Goal: Task Accomplishment & Management: Complete application form

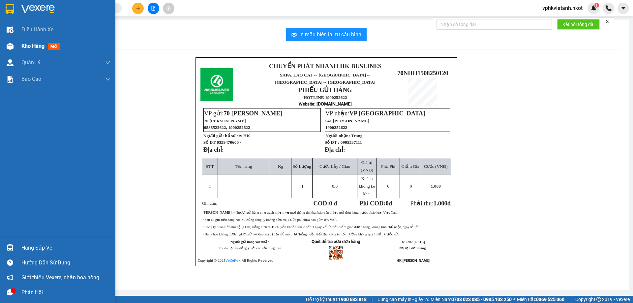
click at [36, 45] on span "Kho hàng" at bounding box center [32, 46] width 23 height 6
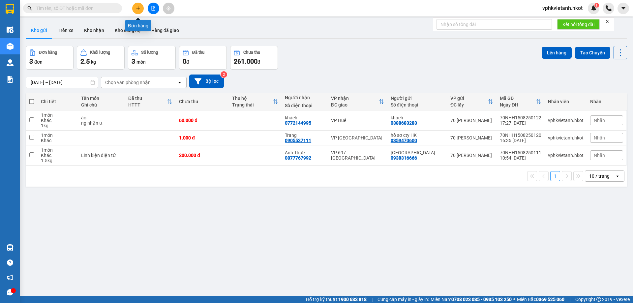
click at [138, 10] on icon "plus" at bounding box center [138, 8] width 5 height 5
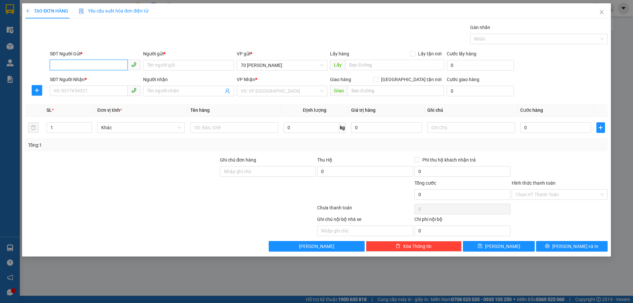
click at [86, 65] on input "SĐT Người Gửi *" at bounding box center [89, 65] width 78 height 11
click at [93, 76] on div "0343814072 - A Chiến" at bounding box center [95, 78] width 83 height 7
type input "0343814072"
type input "A Chiến"
type input "0343814072"
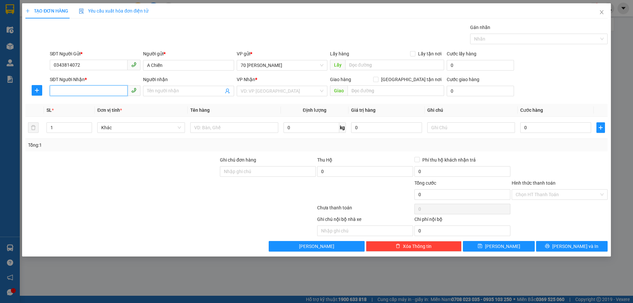
click at [96, 91] on input "SĐT Người Nhận *" at bounding box center [89, 90] width 78 height 11
click at [104, 103] on div "0369664770 - CHIẾN DƯƠNG 246 ĐBP SA PA" at bounding box center [120, 104] width 133 height 7
type input "0369664770"
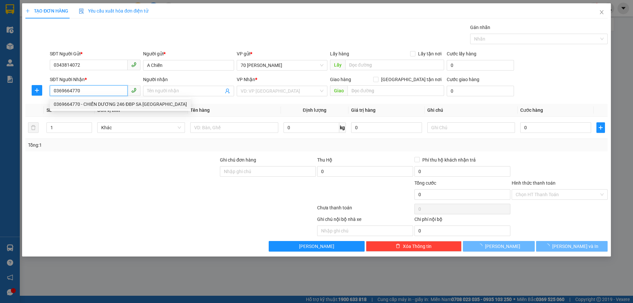
type input "CHIẾN DƯƠNG 246 ĐBP SA PA"
type input "246 Điện Biên Phủ"
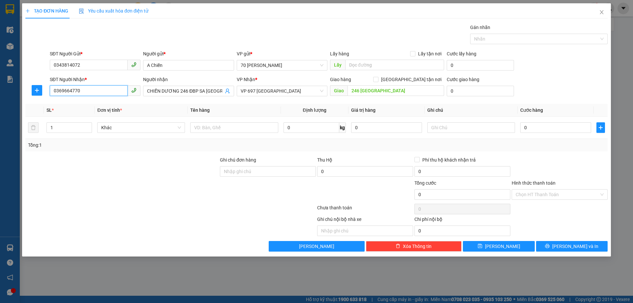
type input "0369664770"
click at [367, 24] on div "Gán nhãn Nhãn" at bounding box center [328, 35] width 560 height 23
type input "1"
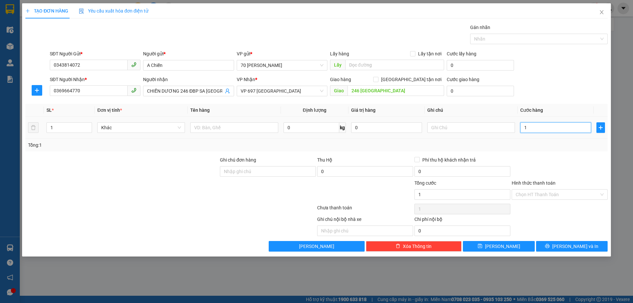
type input "18"
type input "180"
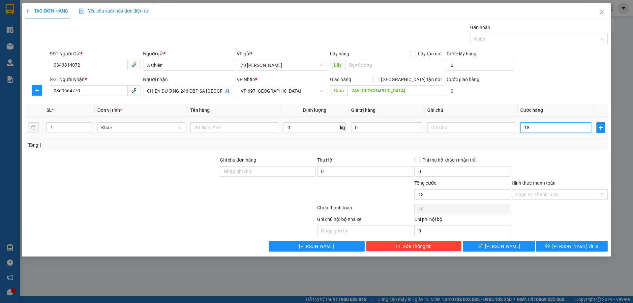
type input "180"
type input "1.800"
type input "18.000"
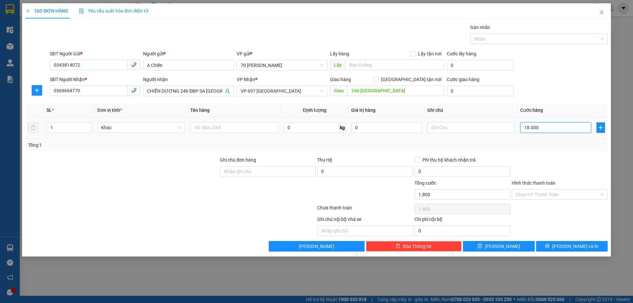
type input "18.000"
type input "180.000"
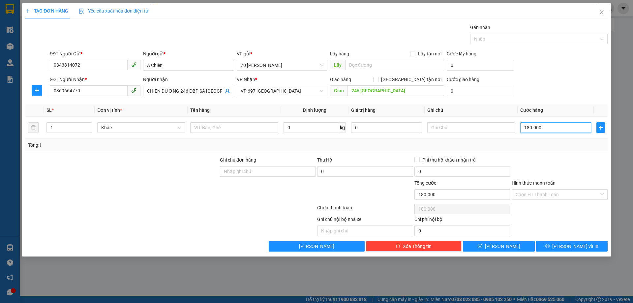
type input "180.000"
click at [149, 175] on div at bounding box center [122, 167] width 194 height 23
click at [224, 128] on input "text" at bounding box center [234, 127] width 88 height 11
type input "thịt"
type input "thịt0"
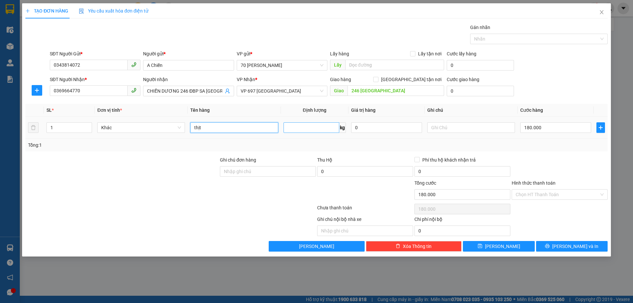
type input "0"
type input "thịt"
click at [291, 128] on input "0" at bounding box center [311, 127] width 56 height 11
drag, startPoint x: 124, startPoint y: 160, endPoint x: 118, endPoint y: 159, distance: 5.6
click at [123, 159] on div at bounding box center [122, 167] width 194 height 23
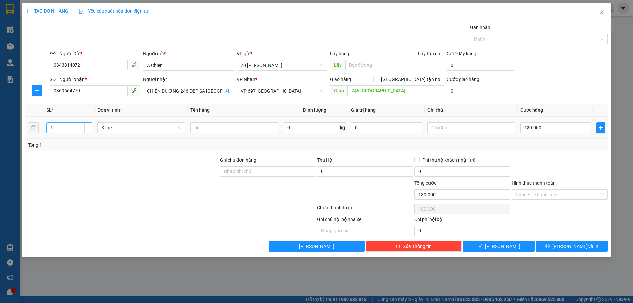
click at [67, 128] on input "1" at bounding box center [69, 128] width 45 height 10
type input "2"
click at [99, 189] on div at bounding box center [122, 190] width 194 height 23
click at [573, 247] on span "Lưu và In" at bounding box center [575, 246] width 46 height 7
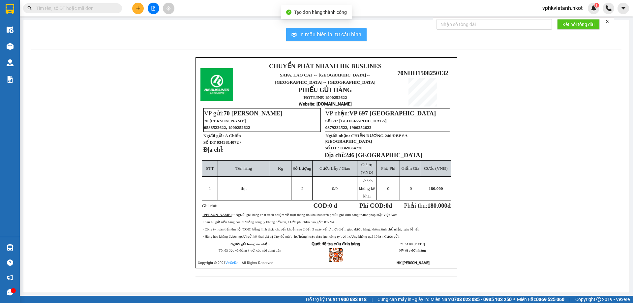
click at [346, 34] on span "In mẫu biên lai tự cấu hình" at bounding box center [330, 34] width 62 height 8
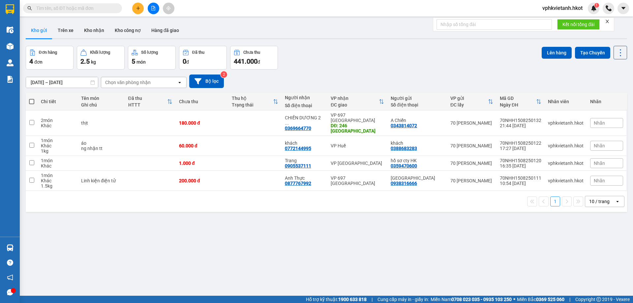
click at [343, 108] on th "VP nhận ĐC giao" at bounding box center [357, 101] width 60 height 17
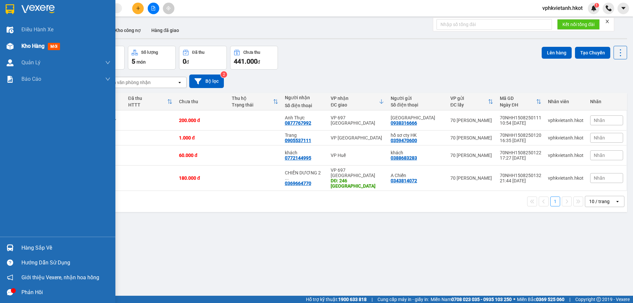
click at [38, 46] on span "Kho hàng" at bounding box center [32, 46] width 23 height 6
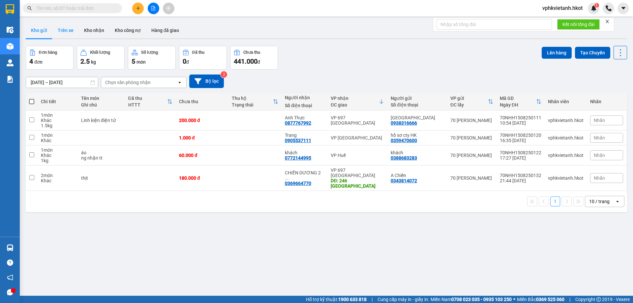
click at [59, 31] on button "Trên xe" at bounding box center [65, 30] width 26 height 16
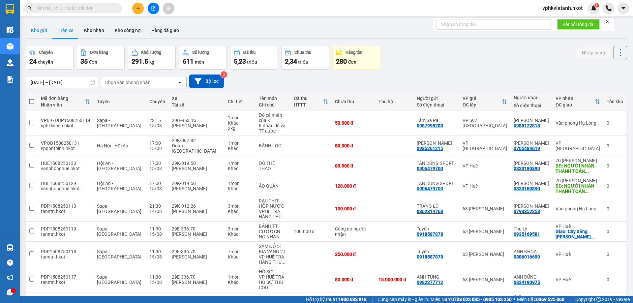
click at [40, 35] on button "Kho gửi" at bounding box center [39, 30] width 27 height 16
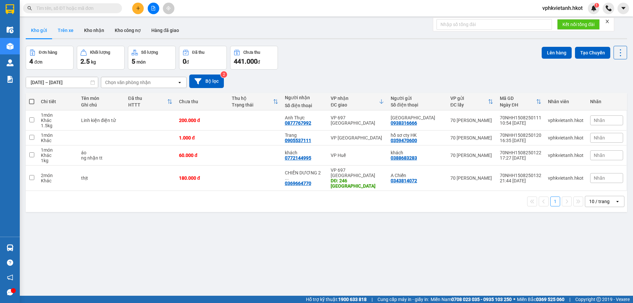
click at [68, 27] on button "Trên xe" at bounding box center [65, 30] width 26 height 16
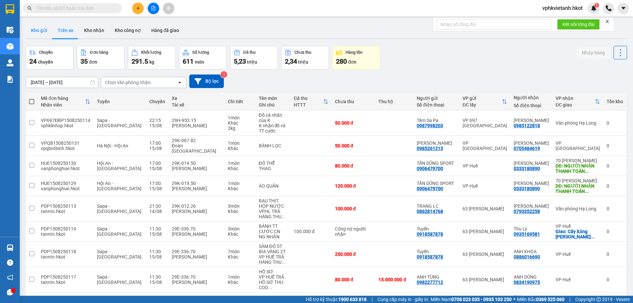
click at [45, 34] on button "Kho gửi" at bounding box center [39, 30] width 27 height 16
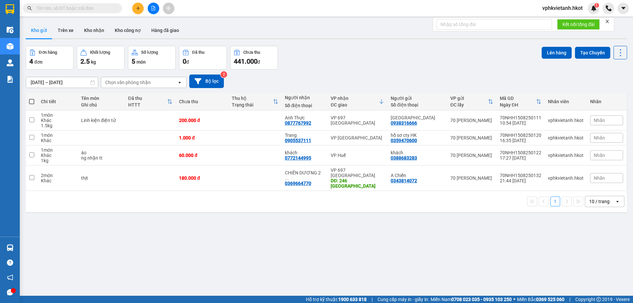
click at [77, 82] on input "[DATE] – [DATE]" at bounding box center [62, 82] width 72 height 11
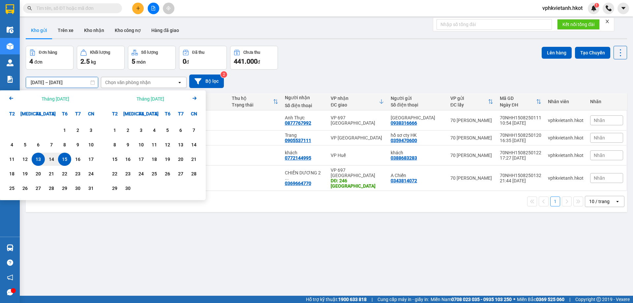
click at [334, 19] on main "ver 1.8.138 Kho gửi Trên xe Kho nhận Kho công nợ Hàng đã giao Đơn hàng 4 đơn Kh…" at bounding box center [316, 148] width 633 height 296
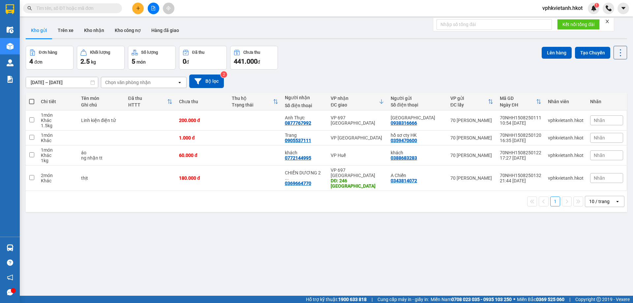
click at [91, 10] on input "text" at bounding box center [75, 8] width 78 height 7
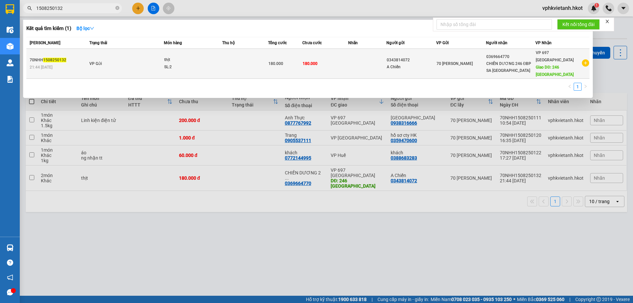
type input "1508250132"
click at [181, 60] on div "thịt" at bounding box center [188, 59] width 49 height 7
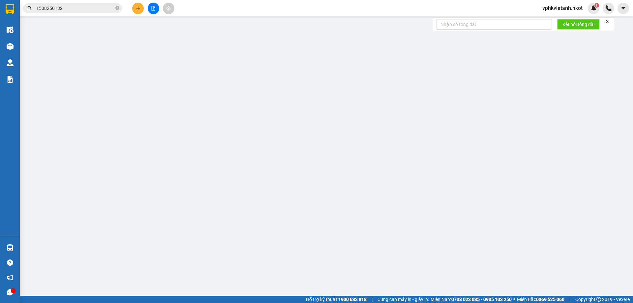
type input "0343814072"
type input "A Chiến"
type input "0369664770"
type input "CHIẾN DƯƠNG 246 ĐBP SA PA"
type input "246 Điện Biên Phủ"
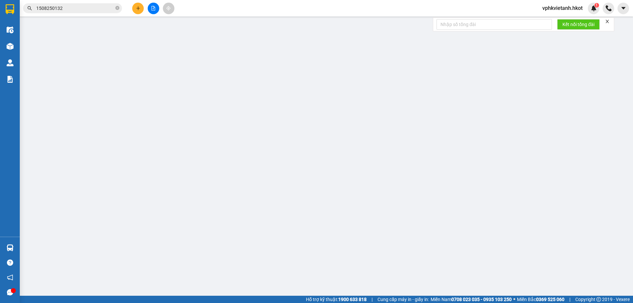
type input "180.000"
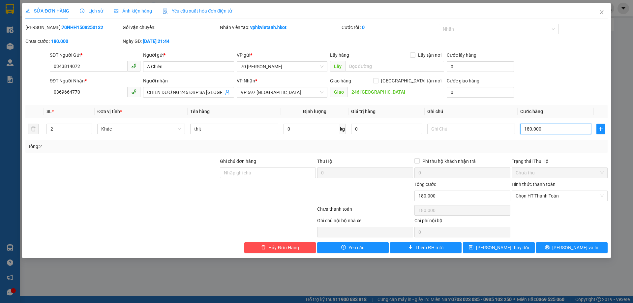
type input "1"
click at [568, 87] on div "SĐT Người Nhận * 0369664770 Người nhận CHIẾN DƯƠNG 246 ĐBP SA PA VP Nhận * VP 6…" at bounding box center [328, 88] width 560 height 23
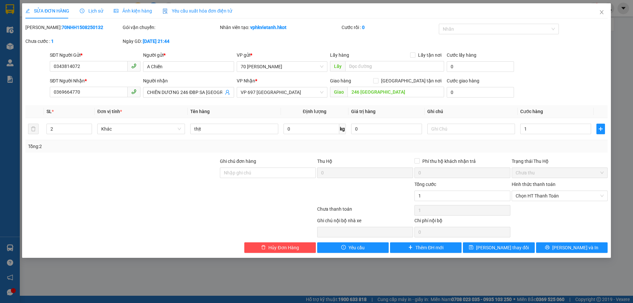
type input "1.000"
click at [95, 67] on input "0343814072" at bounding box center [89, 66] width 78 height 11
click at [547, 130] on input "1.000" at bounding box center [555, 129] width 71 height 11
type input "0"
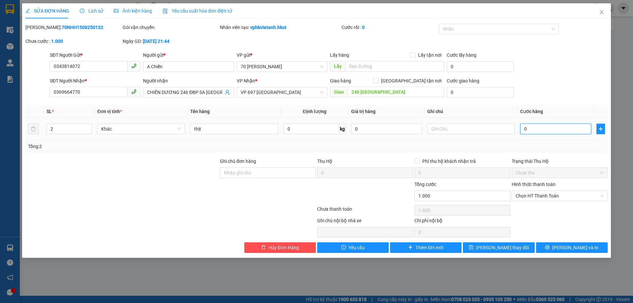
type input "0"
type input "1"
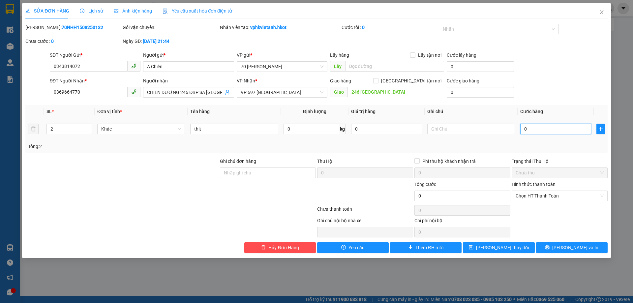
type input "01"
type input "18"
type input "018"
type input "180"
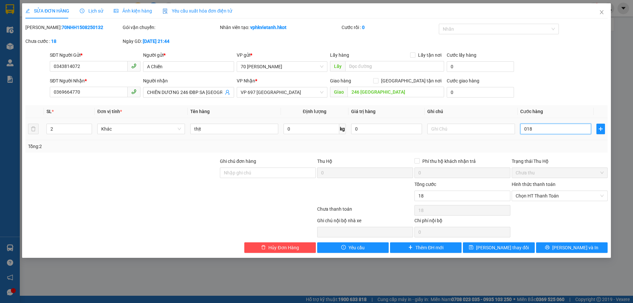
type input "180"
type input "0.180"
type input "1.800"
type input "018.000"
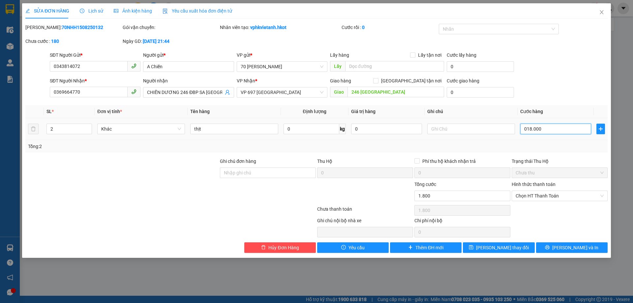
type input "18.000"
type input "0.180.000"
type input "180.000"
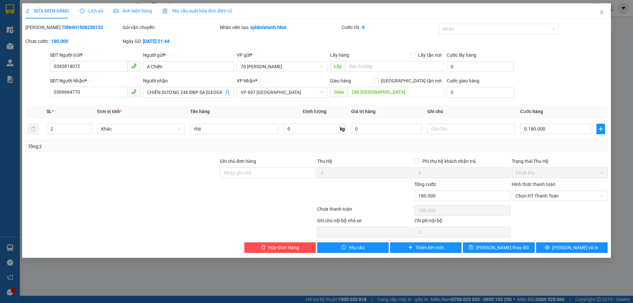
click at [560, 83] on div "SĐT Người Nhận * 0369664770 Người nhận CHIẾN DƯƠNG 246 ĐBP SA PA VP Nhận * VP 6…" at bounding box center [328, 88] width 560 height 23
type input "180.000"
click at [94, 65] on input "0343814072" at bounding box center [89, 66] width 78 height 11
click at [78, 64] on input "0904" at bounding box center [89, 66] width 78 height 11
type input "0904"
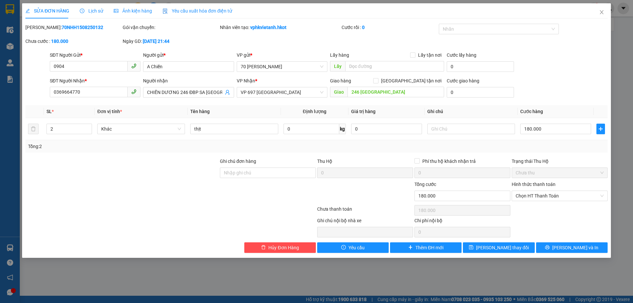
click at [33, 71] on div at bounding box center [37, 62] width 24 height 23
click at [78, 65] on input "0904" at bounding box center [89, 66] width 78 height 11
click at [184, 65] on input "A Chiến" at bounding box center [188, 66] width 91 height 11
type input "gia phát"
click at [185, 80] on div "Cty CP TP Gia Phát - 0904301080" at bounding box center [188, 79] width 83 height 7
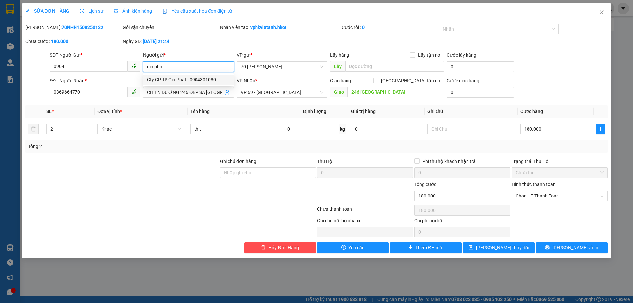
type input "0904301080"
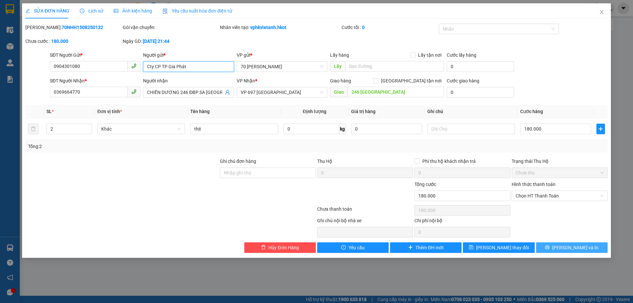
type input "Cty CP TP Gia Phát"
click at [568, 249] on span "Lưu và In" at bounding box center [575, 247] width 46 height 7
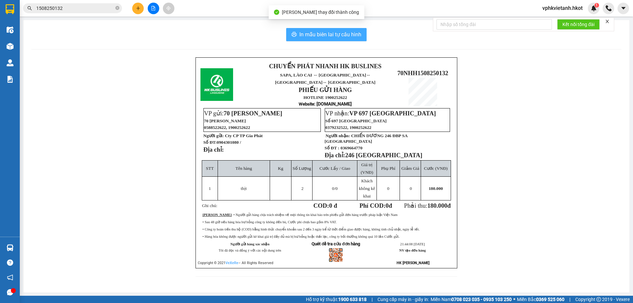
click at [331, 34] on span "In mẫu biên lai tự cấu hình" at bounding box center [330, 34] width 62 height 8
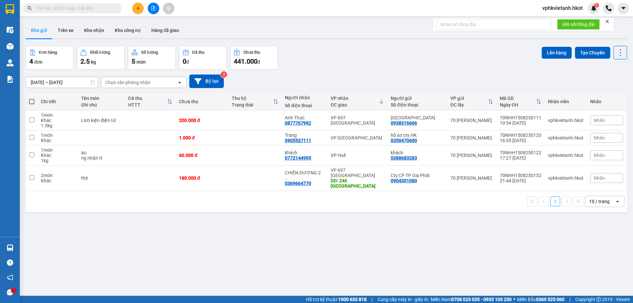
click at [352, 64] on div "Đơn hàng 4 đơn Khối lượng 2.5 kg Số lượng 5 món Đã thu 0 đ Chưa thu 441.000 đ L…" at bounding box center [326, 58] width 601 height 24
